Goal: Task Accomplishment & Management: Use online tool/utility

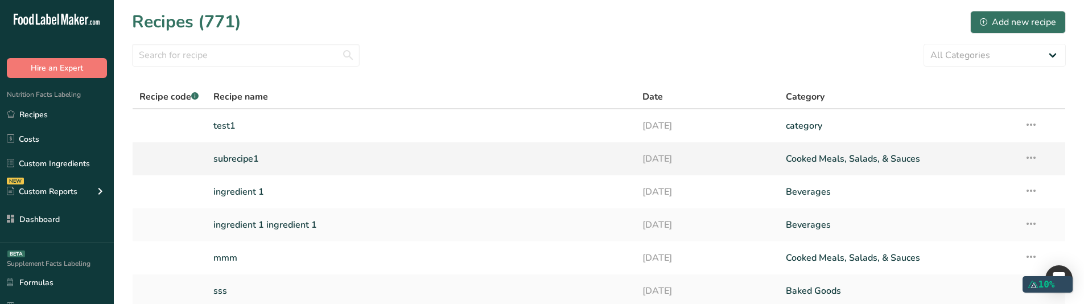
click at [224, 159] on link "subrecipe1" at bounding box center [421, 159] width 416 height 24
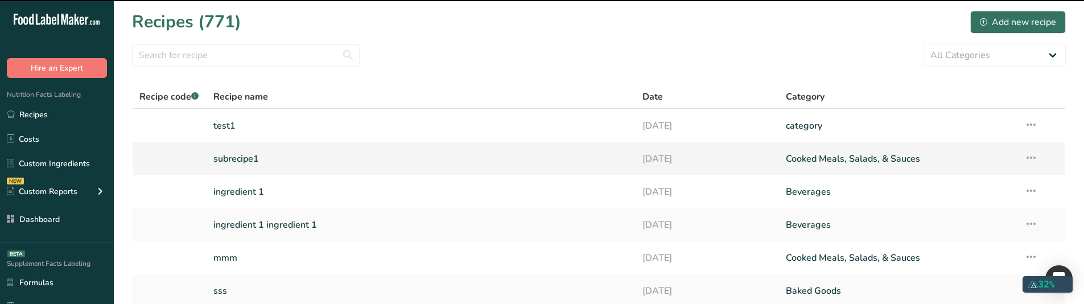
click at [224, 159] on link "subrecipe1" at bounding box center [421, 159] width 416 height 24
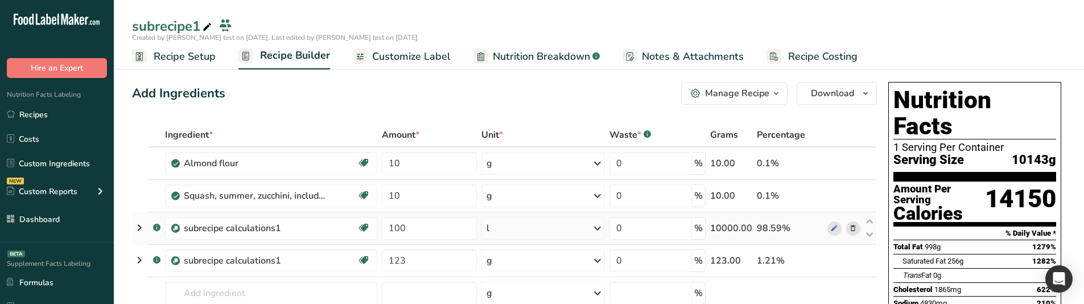
click at [143, 227] on icon at bounding box center [140, 227] width 14 height 20
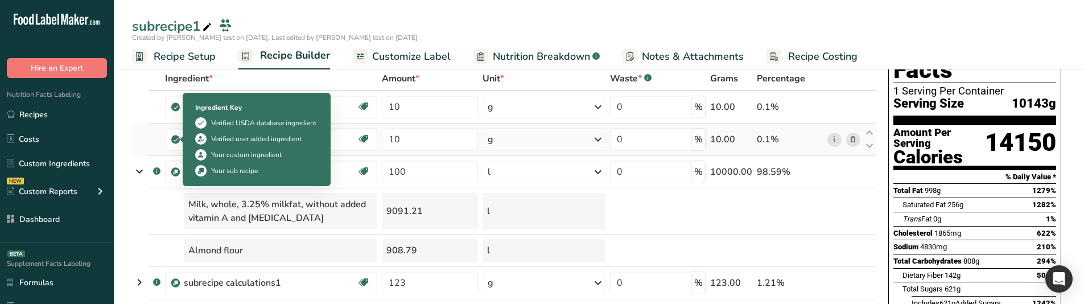
scroll to position [57, 0]
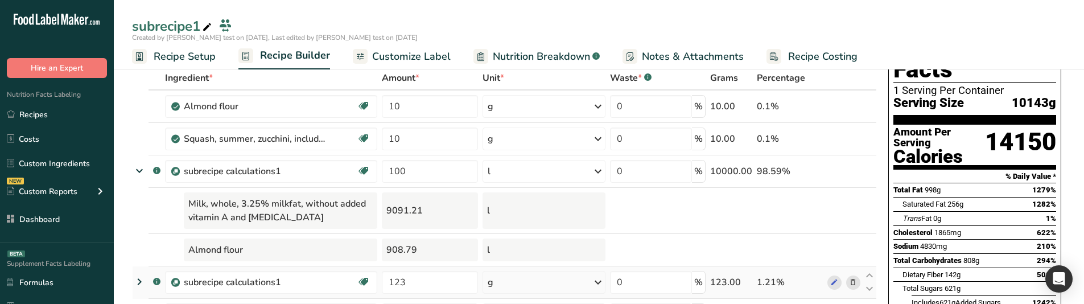
click at [139, 277] on icon at bounding box center [140, 282] width 14 height 20
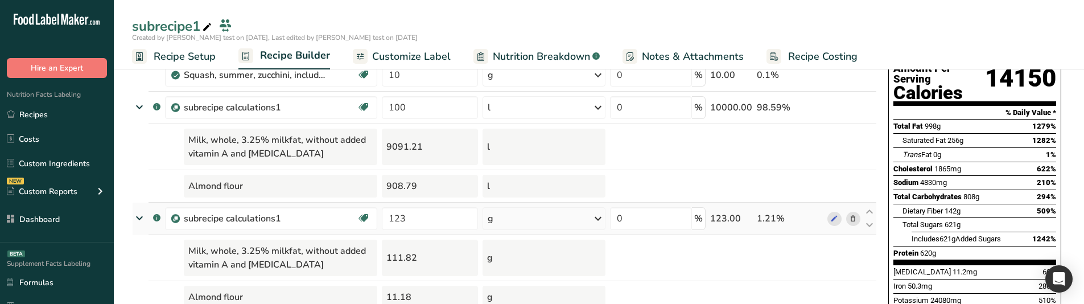
scroll to position [114, 0]
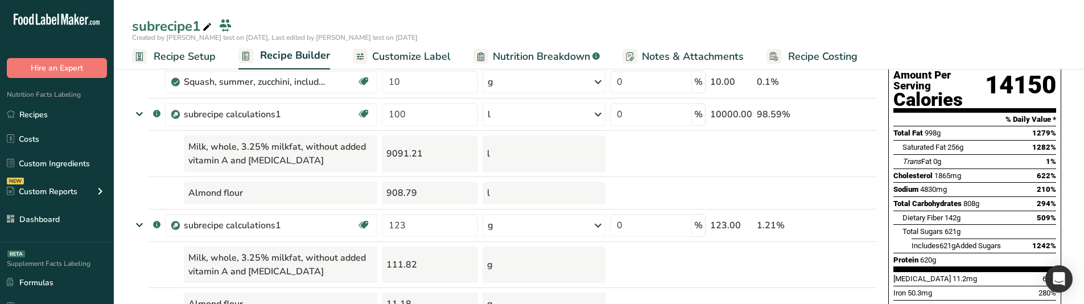
drag, startPoint x: 67, startPoint y: 110, endPoint x: 84, endPoint y: 232, distance: 123.6
click at [67, 109] on link "Recipes" at bounding box center [57, 115] width 114 height 22
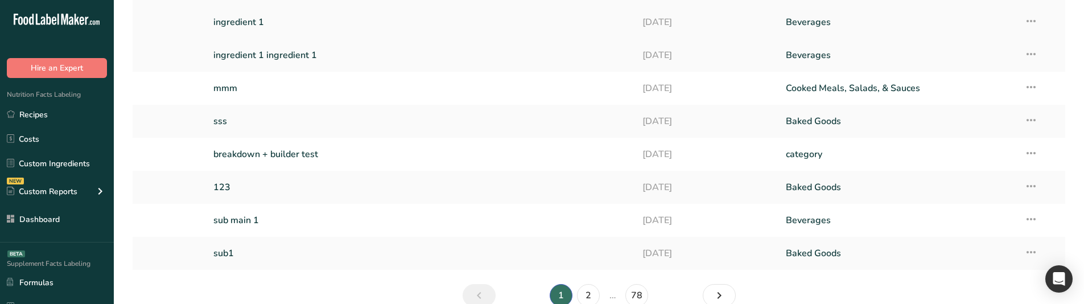
scroll to position [171, 0]
click at [223, 182] on link "123" at bounding box center [421, 186] width 416 height 24
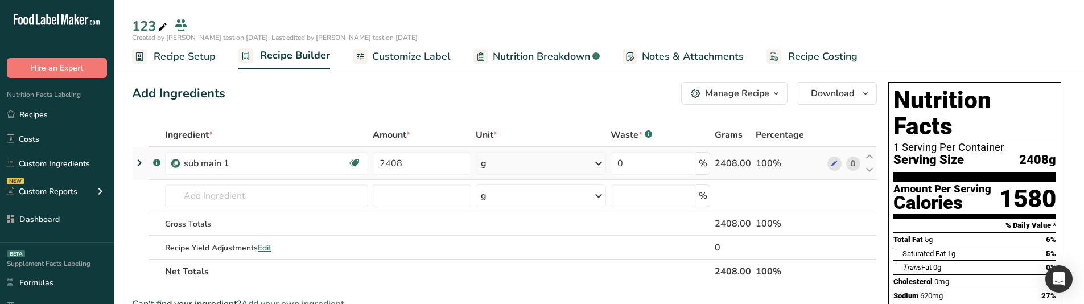
click at [141, 156] on icon at bounding box center [140, 163] width 14 height 20
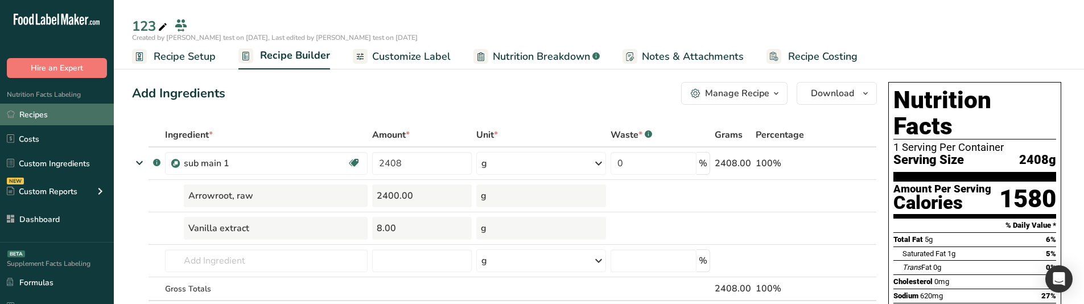
click at [92, 119] on link "Recipes" at bounding box center [57, 115] width 114 height 22
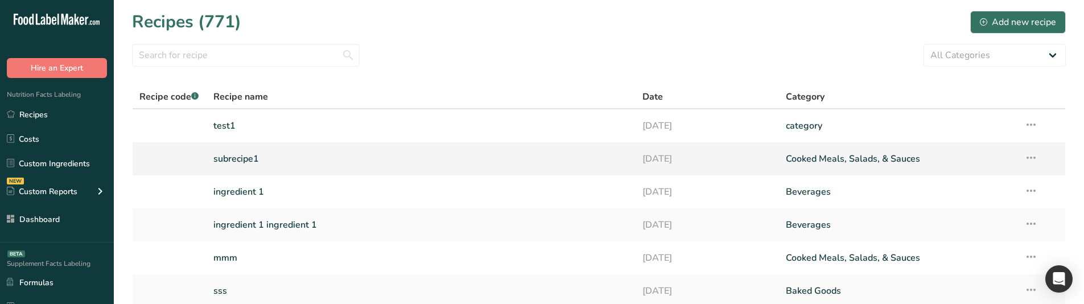
click at [282, 156] on link "subrecipe1" at bounding box center [421, 159] width 416 height 24
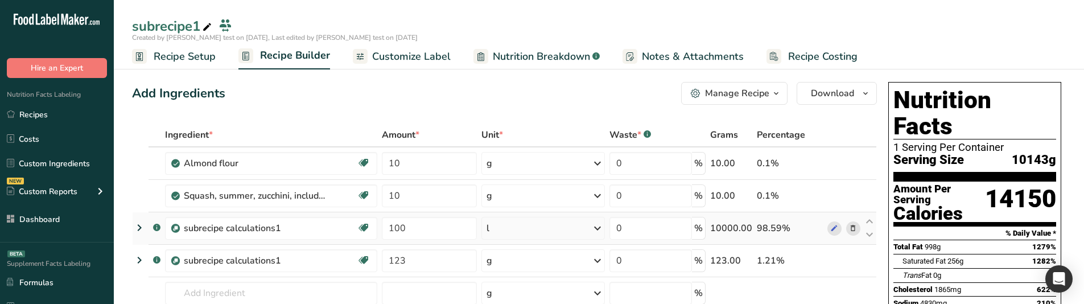
click at [134, 228] on icon at bounding box center [140, 227] width 14 height 20
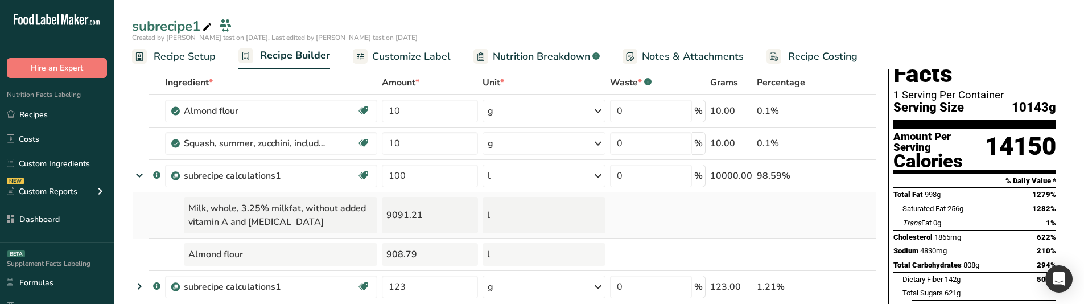
scroll to position [57, 0]
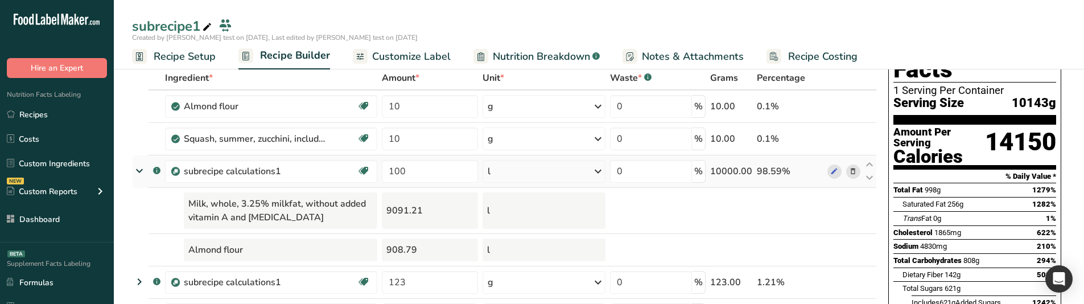
click at [137, 170] on icon at bounding box center [139, 171] width 20 height 14
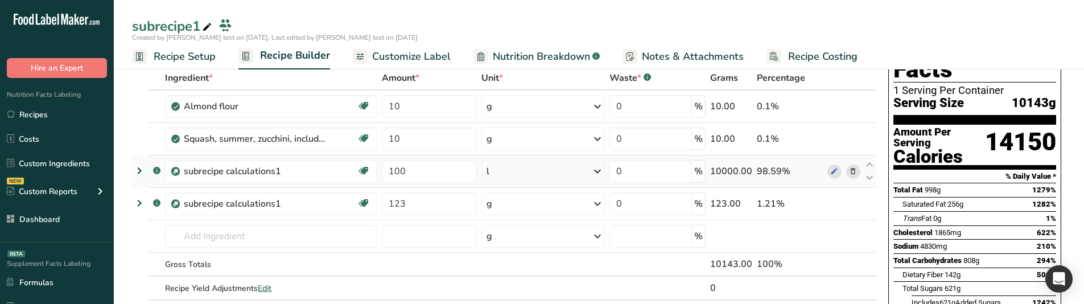
click at [137, 170] on icon at bounding box center [140, 171] width 14 height 20
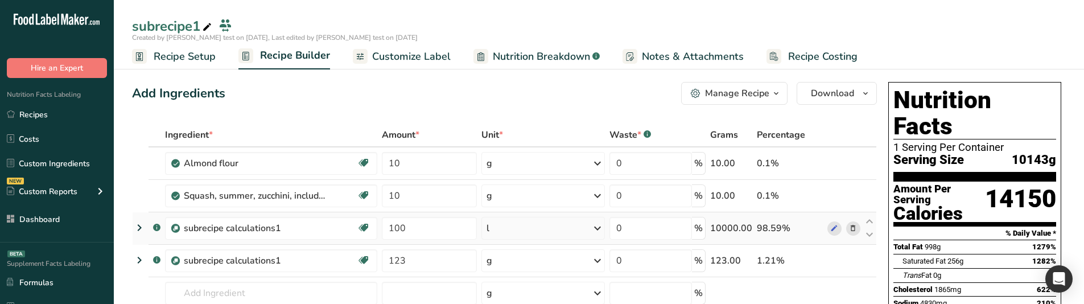
click at [139, 218] on icon at bounding box center [140, 227] width 14 height 20
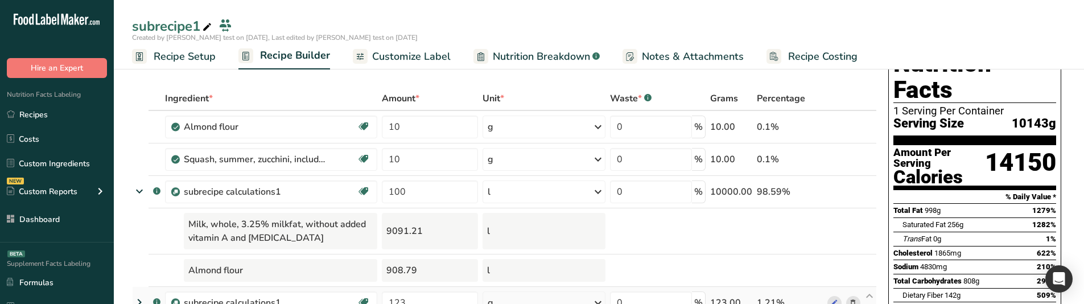
scroll to position [114, 0]
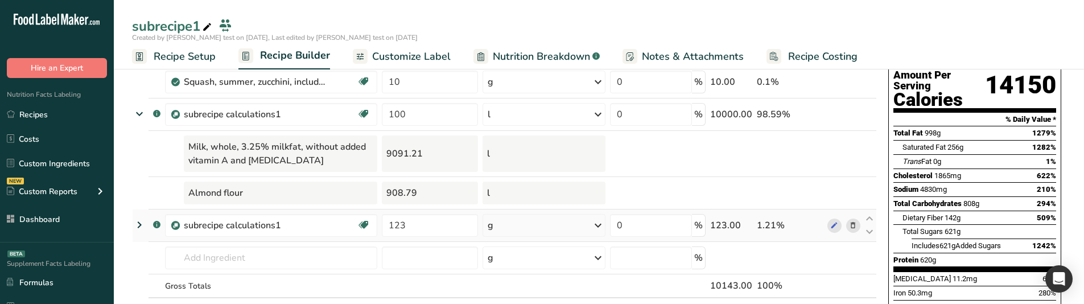
click at [140, 223] on icon at bounding box center [140, 225] width 14 height 20
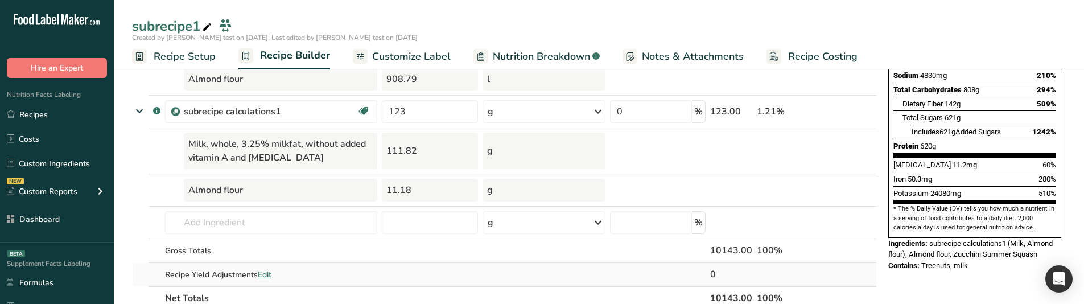
scroll to position [171, 0]
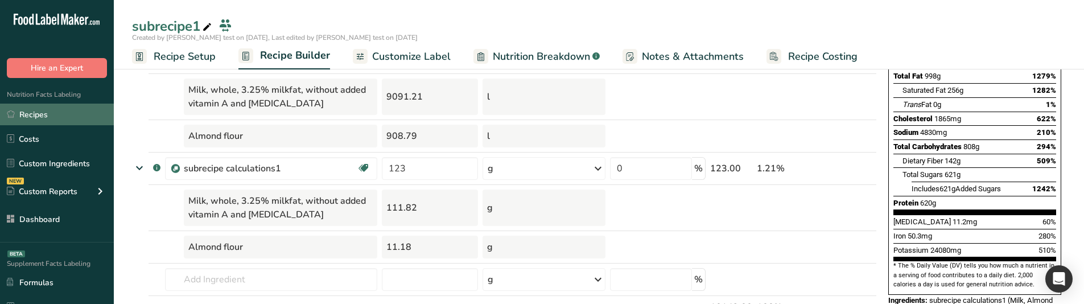
click at [61, 113] on link "Recipes" at bounding box center [57, 115] width 114 height 22
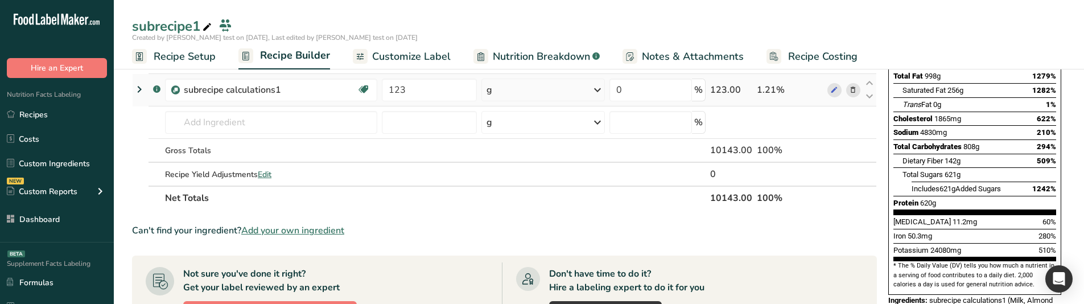
click at [139, 91] on icon at bounding box center [140, 89] width 14 height 20
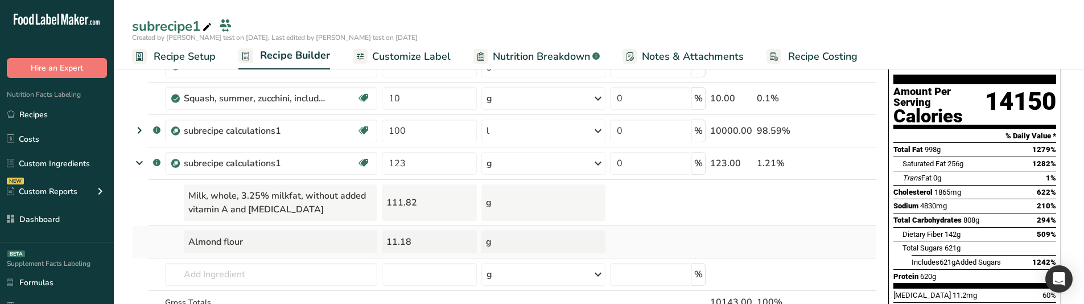
scroll to position [57, 0]
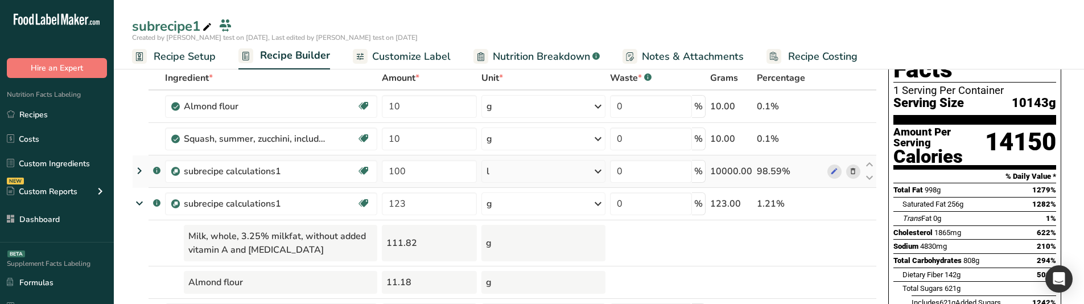
click at [141, 179] on icon at bounding box center [140, 171] width 14 height 20
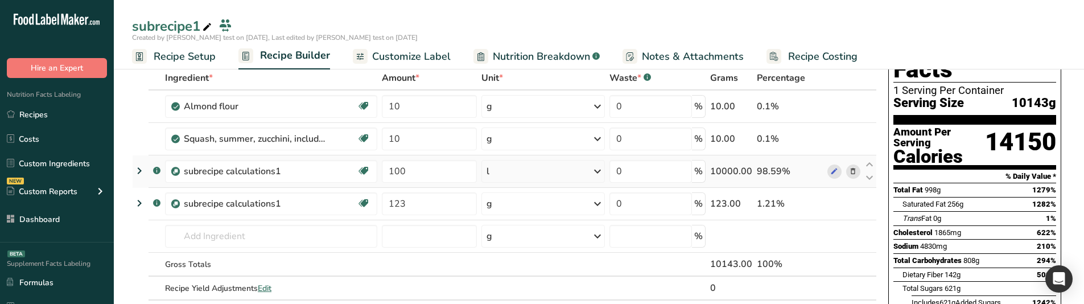
click at [137, 174] on icon at bounding box center [140, 171] width 14 height 20
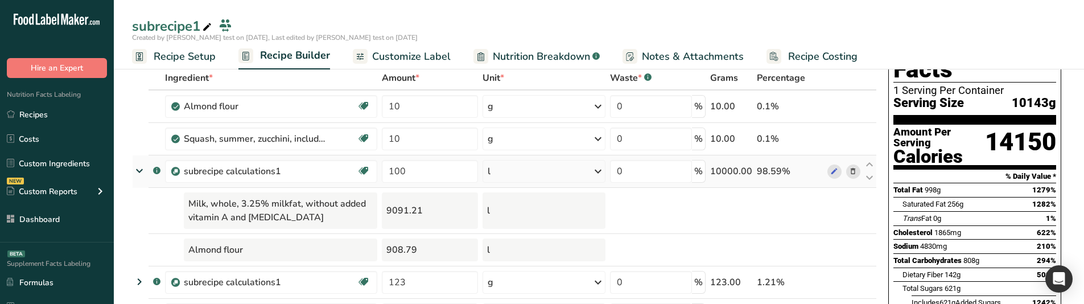
click at [137, 174] on icon at bounding box center [139, 171] width 20 height 14
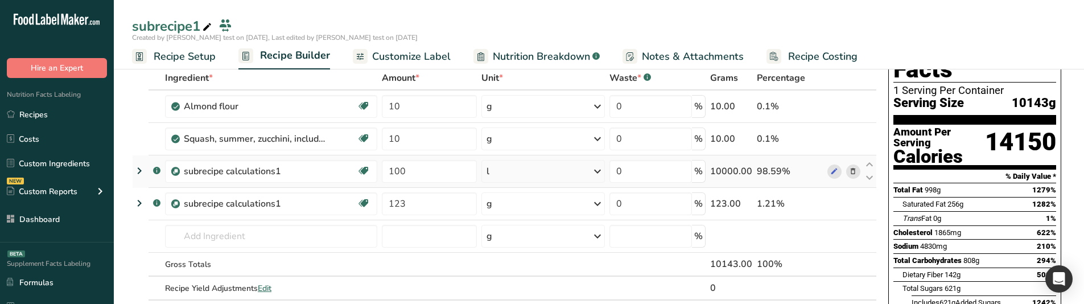
click at [138, 171] on icon at bounding box center [140, 171] width 14 height 20
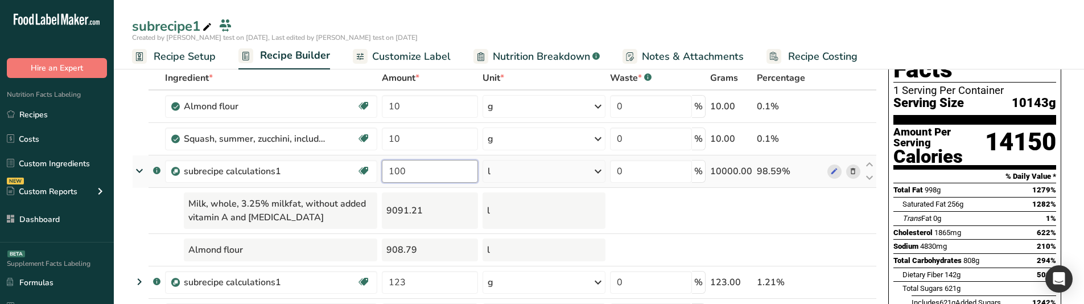
click at [425, 172] on input "100" at bounding box center [430, 171] width 96 height 23
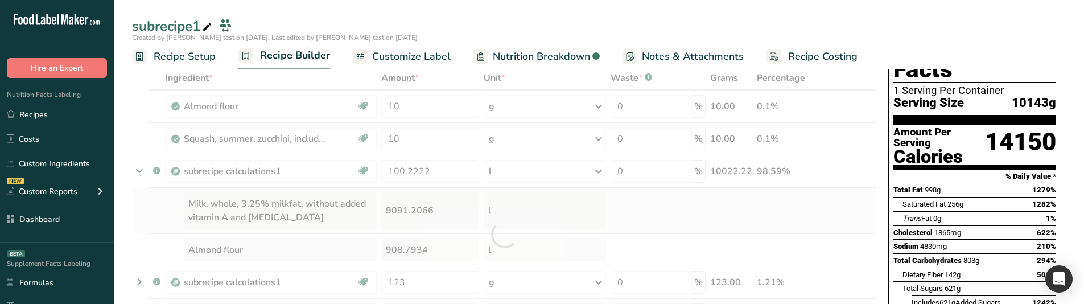
click at [718, 210] on div "Ingredient * Amount * Unit * Waste * .a-a{fill:#347362;}.b-a{fill:#fff;} Grams …" at bounding box center [504, 234] width 745 height 336
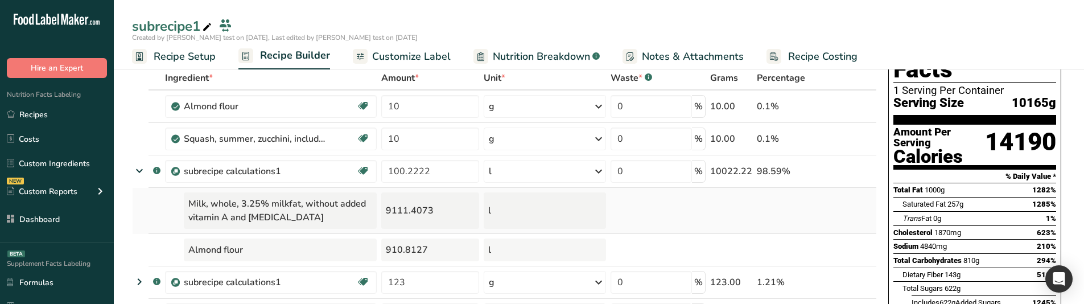
drag, startPoint x: 442, startPoint y: 209, endPoint x: 388, endPoint y: 213, distance: 54.2
click at [388, 213] on div "9111.4073" at bounding box center [430, 210] width 98 height 36
click at [420, 219] on div "9111.4073" at bounding box center [430, 210] width 98 height 36
drag, startPoint x: 439, startPoint y: 216, endPoint x: 412, endPoint y: 214, distance: 26.8
click at [412, 214] on div "9111.4073" at bounding box center [430, 210] width 98 height 36
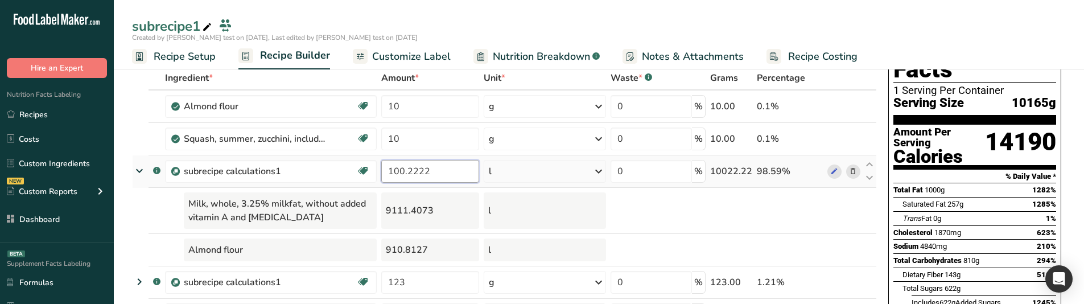
drag, startPoint x: 438, startPoint y: 175, endPoint x: 420, endPoint y: 174, distance: 18.8
click at [420, 174] on input "100.2222" at bounding box center [430, 171] width 98 height 23
type input "100.222"
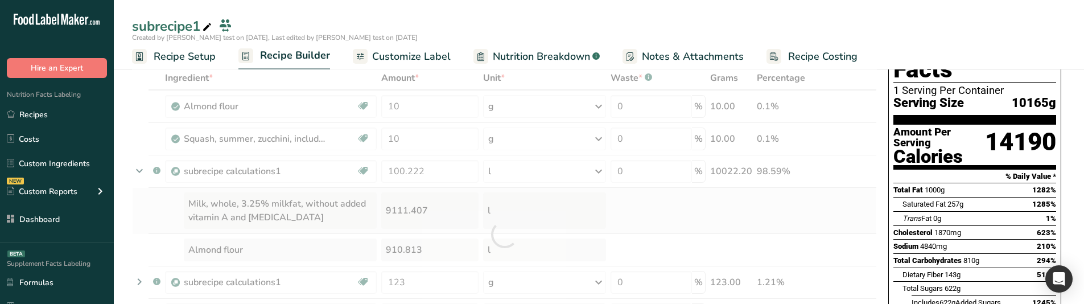
click at [436, 209] on div "Ingredient * Amount * Unit * Waste * .a-a{fill:#347362;}.b-a{fill:#fff;} Grams …" at bounding box center [504, 234] width 745 height 336
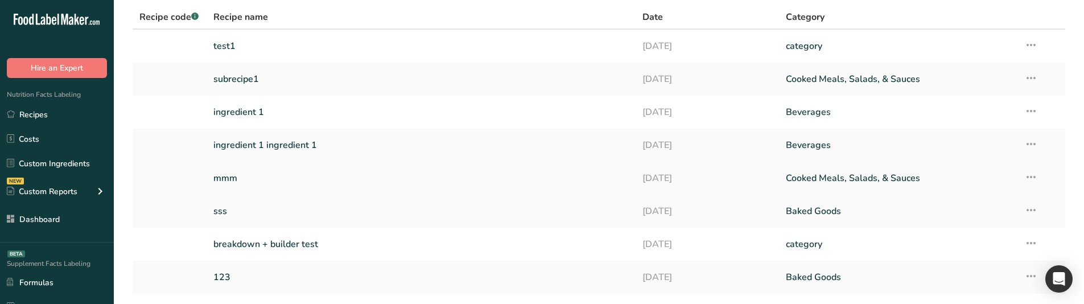
scroll to position [114, 0]
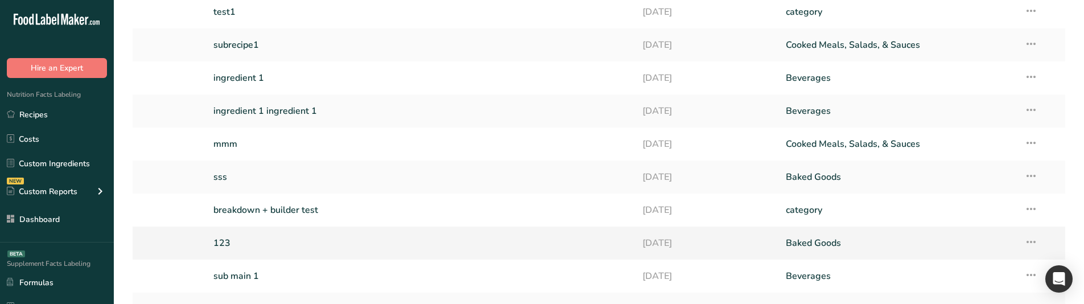
click at [256, 245] on link "123" at bounding box center [421, 243] width 416 height 24
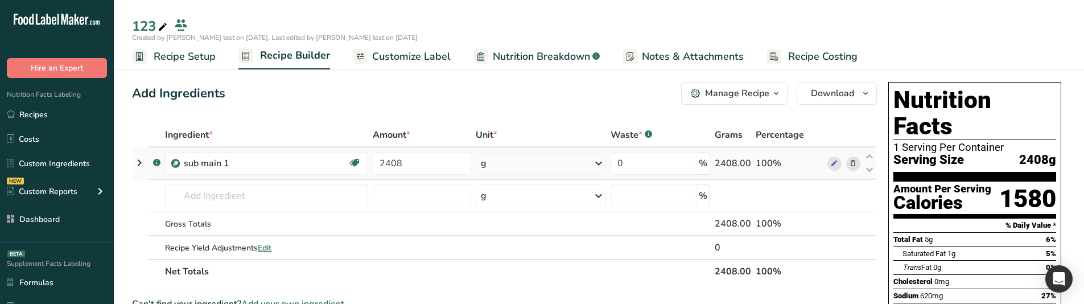
click at [139, 156] on icon at bounding box center [140, 163] width 14 height 20
click at [138, 163] on icon at bounding box center [140, 163] width 14 height 20
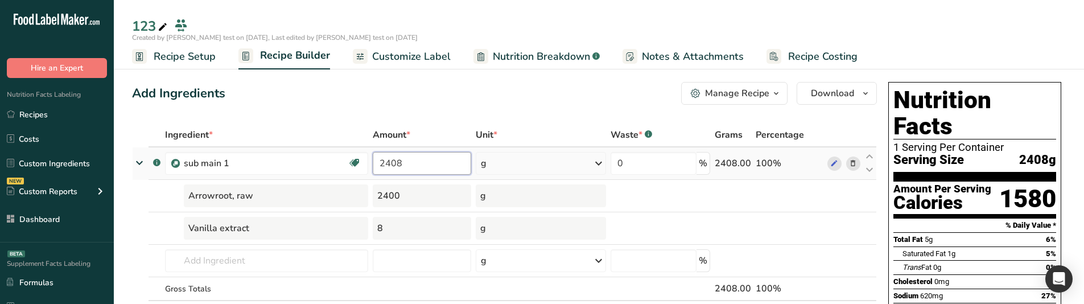
click at [423, 162] on input "2408" at bounding box center [422, 163] width 99 height 23
type input "2408.12"
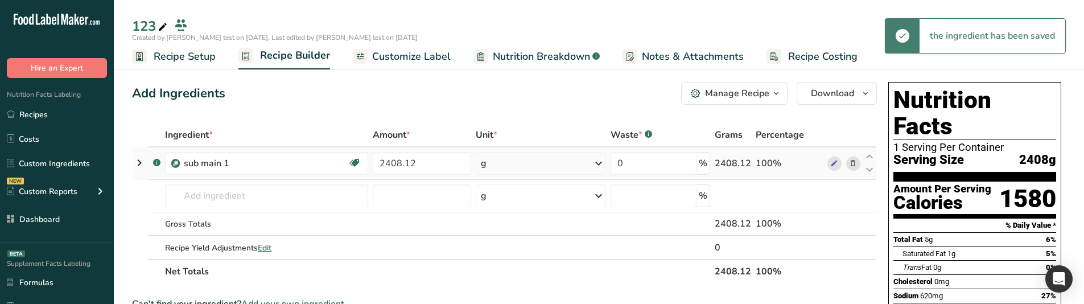
click at [139, 162] on icon at bounding box center [140, 163] width 14 height 20
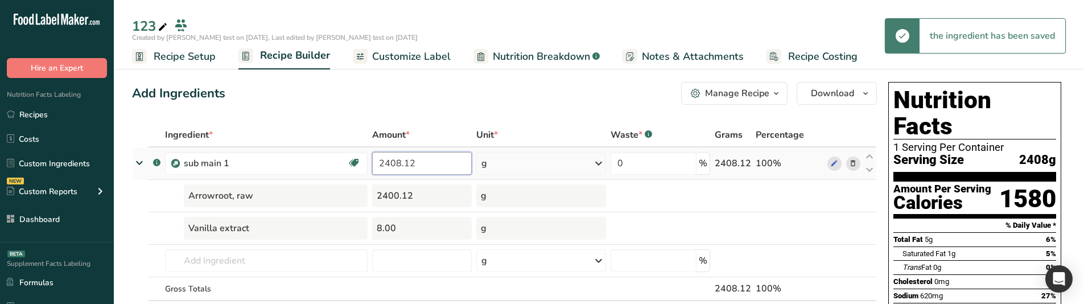
click at [435, 159] on input "2408.12" at bounding box center [422, 163] width 100 height 23
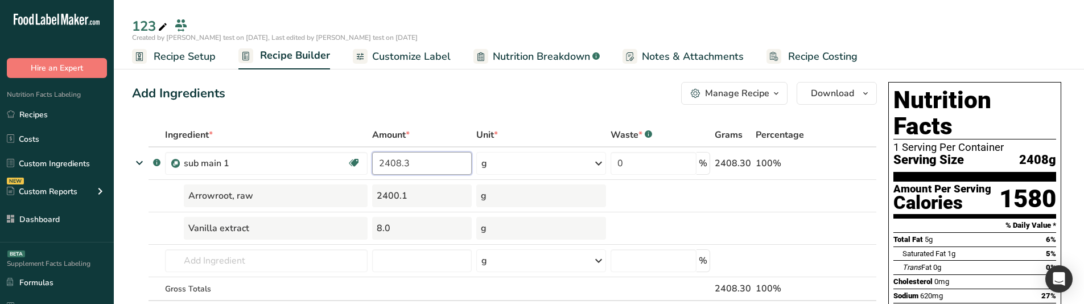
type input "2408.32"
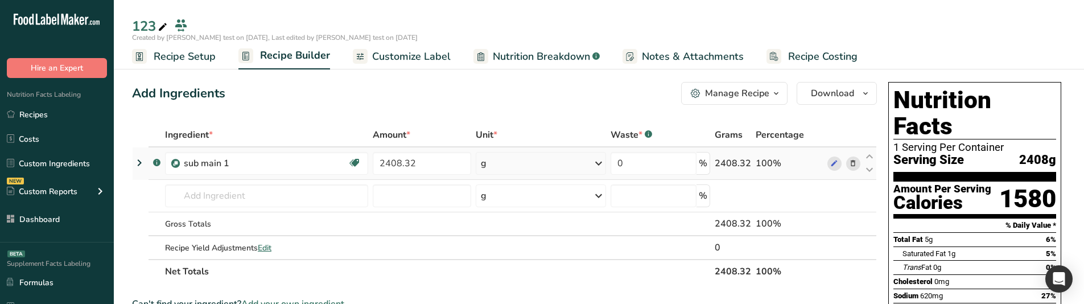
click at [139, 165] on icon at bounding box center [140, 163] width 14 height 20
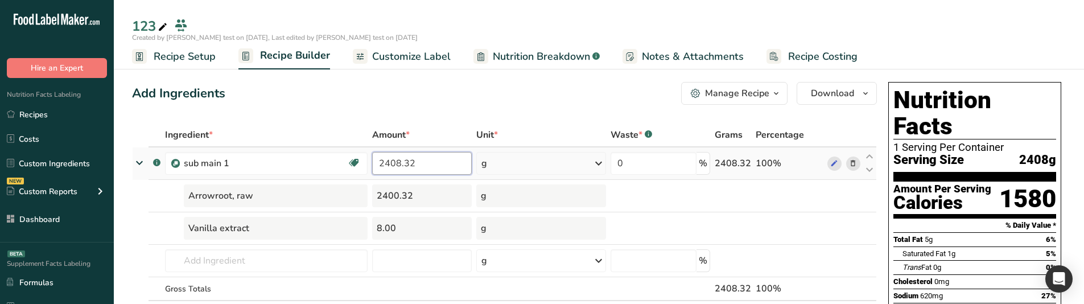
click at [425, 170] on input "2408.32" at bounding box center [422, 163] width 100 height 23
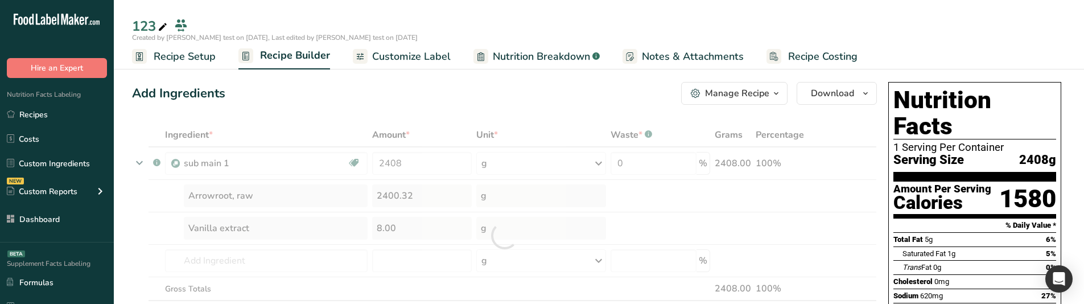
click at [392, 92] on div "Add Ingredients Manage Recipe Delete Recipe Duplicate Recipe Scale Recipe Save …" at bounding box center [504, 93] width 745 height 23
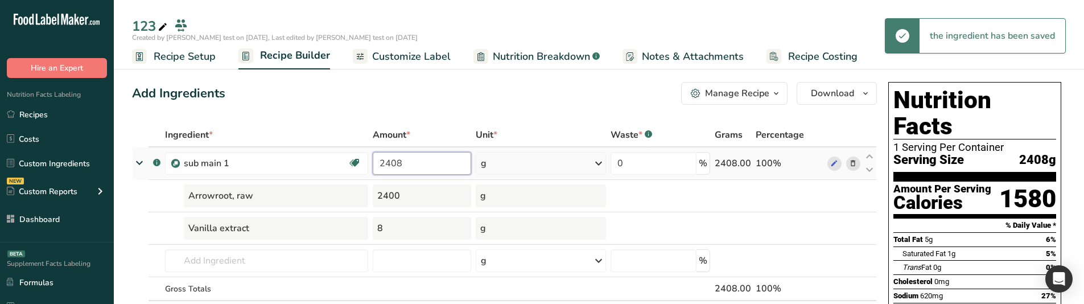
click at [434, 169] on input "2408" at bounding box center [422, 163] width 99 height 23
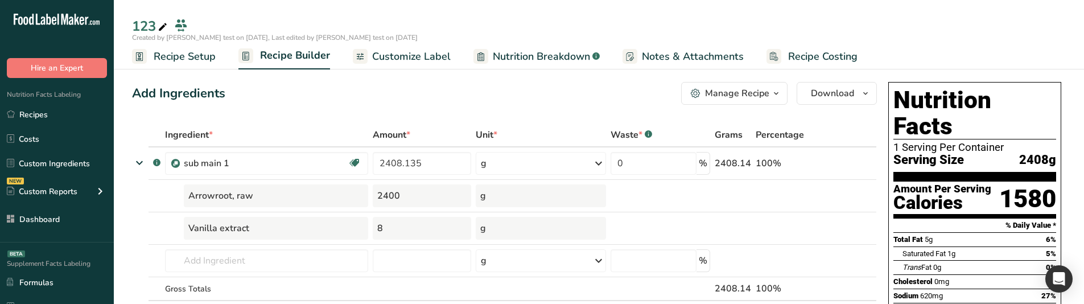
click at [135, 168] on icon at bounding box center [139, 163] width 20 height 14
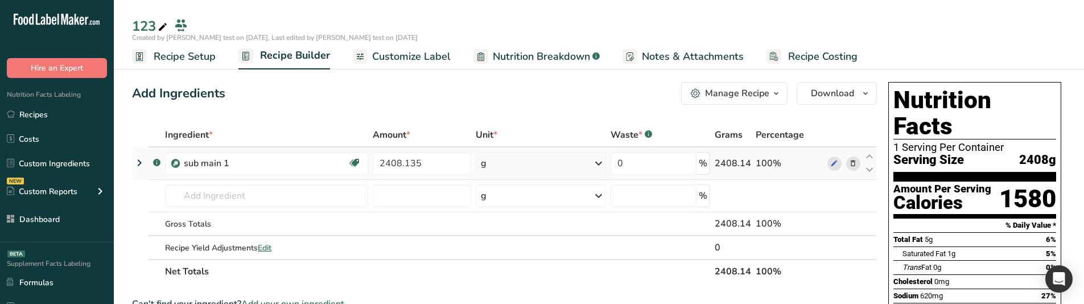
click at [135, 168] on icon at bounding box center [140, 163] width 14 height 20
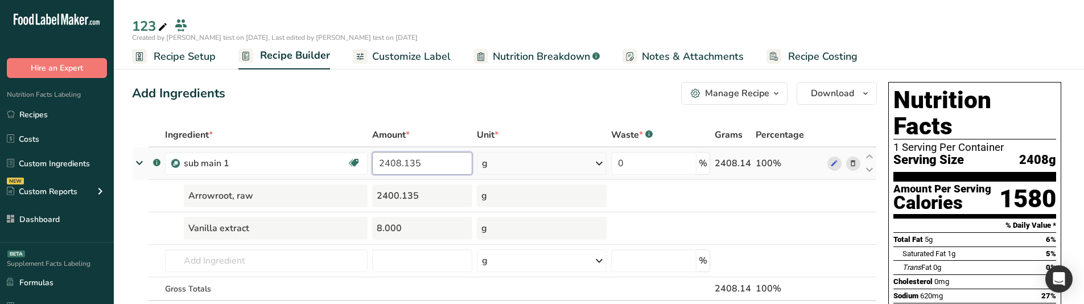
click at [439, 156] on input "2408.135" at bounding box center [422, 163] width 100 height 23
click at [425, 98] on div "Add Ingredients Manage Recipe Delete Recipe Duplicate Recipe Scale Recipe Save …" at bounding box center [504, 93] width 745 height 23
click at [437, 156] on input "2408.4444" at bounding box center [422, 163] width 101 height 23
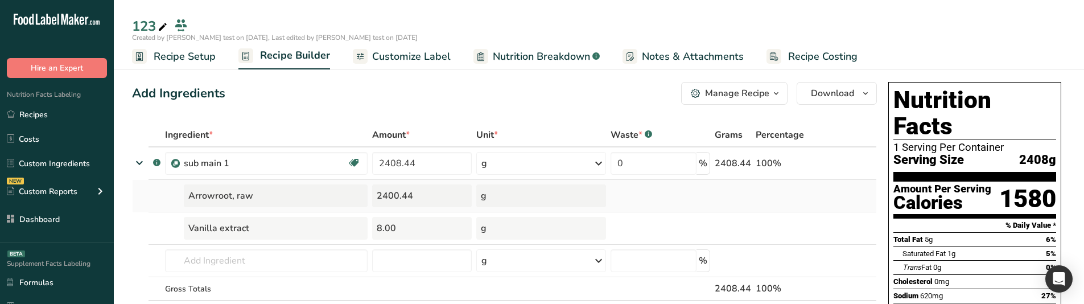
drag, startPoint x: 421, startPoint y: 199, endPoint x: 380, endPoint y: 199, distance: 41.6
click at [380, 199] on div "2400.44" at bounding box center [422, 195] width 100 height 23
drag, startPoint x: 387, startPoint y: 233, endPoint x: 397, endPoint y: 233, distance: 10.2
click at [397, 233] on div "8.00" at bounding box center [422, 228] width 100 height 23
click at [416, 219] on div "8.00" at bounding box center [422, 228] width 100 height 23
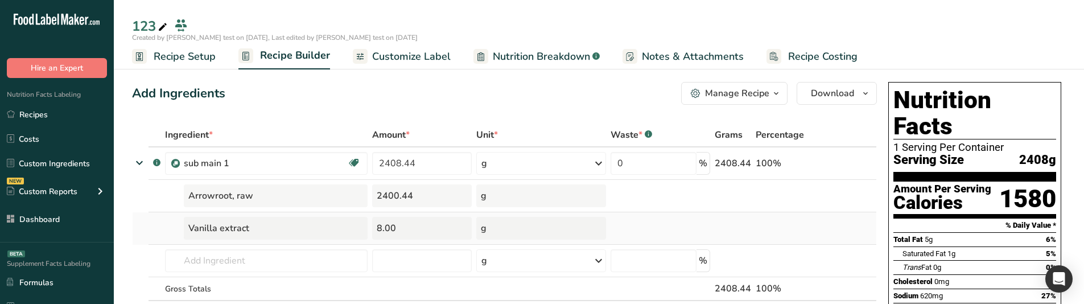
drag, startPoint x: 402, startPoint y: 231, endPoint x: 377, endPoint y: 232, distance: 25.6
click at [377, 232] on div "8.00" at bounding box center [422, 228] width 100 height 23
click at [391, 235] on div "8.00" at bounding box center [422, 228] width 100 height 23
click at [425, 167] on input "2408.44" at bounding box center [422, 163] width 100 height 23
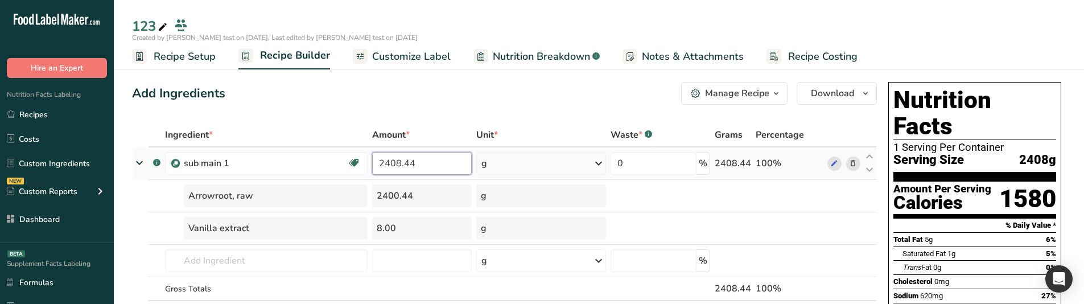
drag, startPoint x: 379, startPoint y: 158, endPoint x: 435, endPoint y: 163, distance: 56.0
click at [435, 163] on input "2408.44" at bounding box center [422, 163] width 100 height 23
click at [418, 169] on input "2408.44" at bounding box center [422, 163] width 100 height 23
click at [421, 165] on input "2408" at bounding box center [422, 163] width 99 height 23
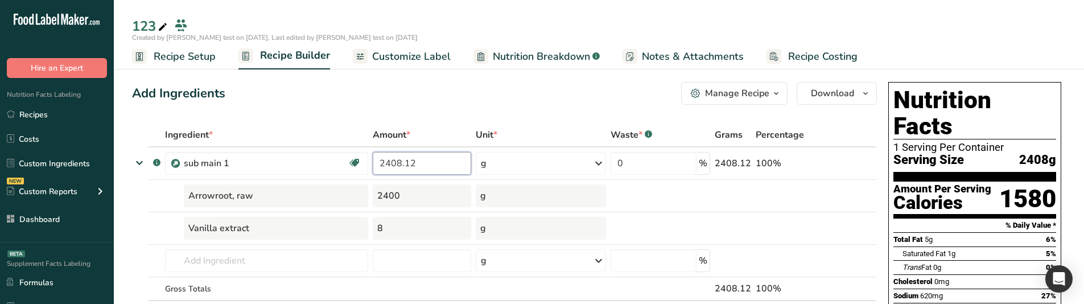
type input "2408.12"
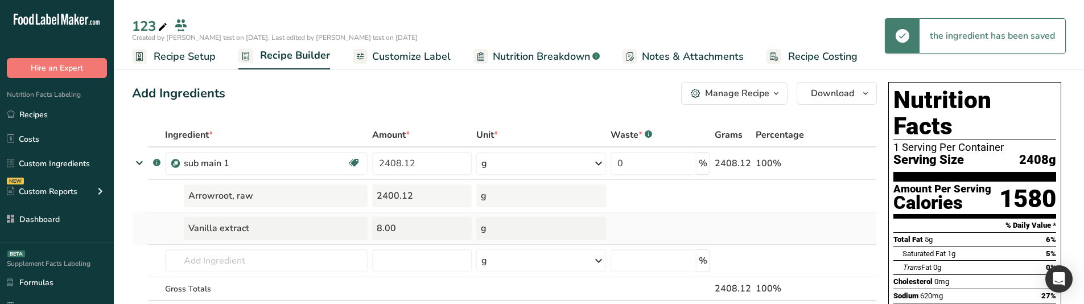
drag, startPoint x: 384, startPoint y: 227, endPoint x: 396, endPoint y: 229, distance: 12.2
click at [396, 229] on div "8.00" at bounding box center [422, 228] width 100 height 23
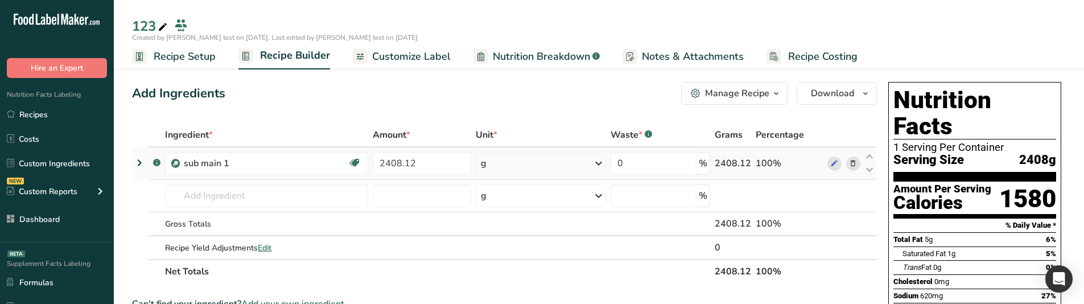
click at [133, 166] on icon at bounding box center [140, 163] width 14 height 20
